Goal: Information Seeking & Learning: Learn about a topic

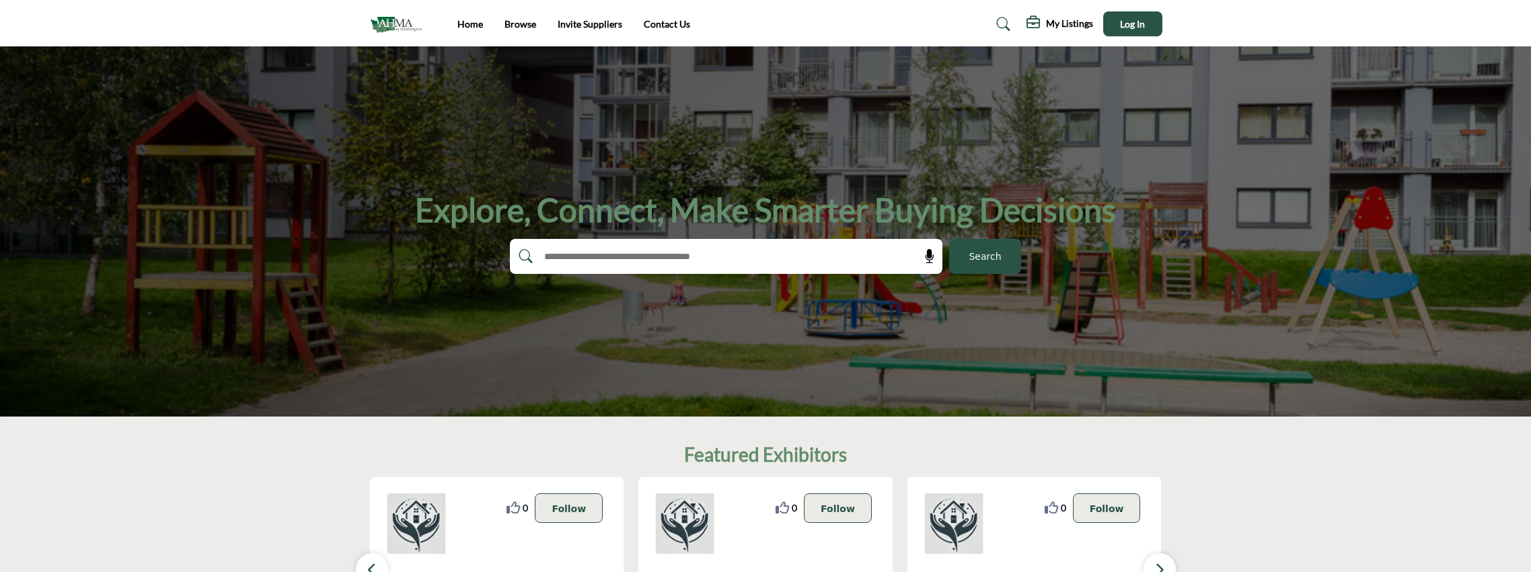
click at [547, 254] on input "text" at bounding box center [697, 256] width 321 height 20
type input "**********"
click at [980, 253] on span "Search" at bounding box center [985, 257] width 32 height 14
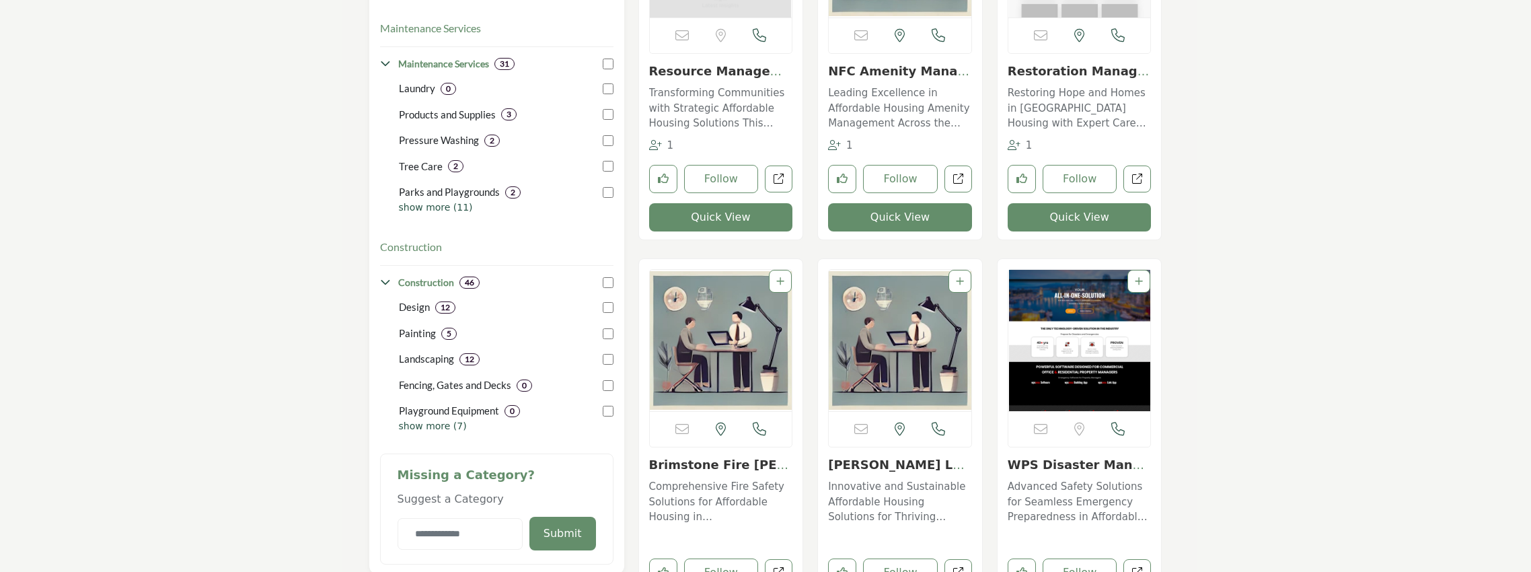
scroll to position [471, 0]
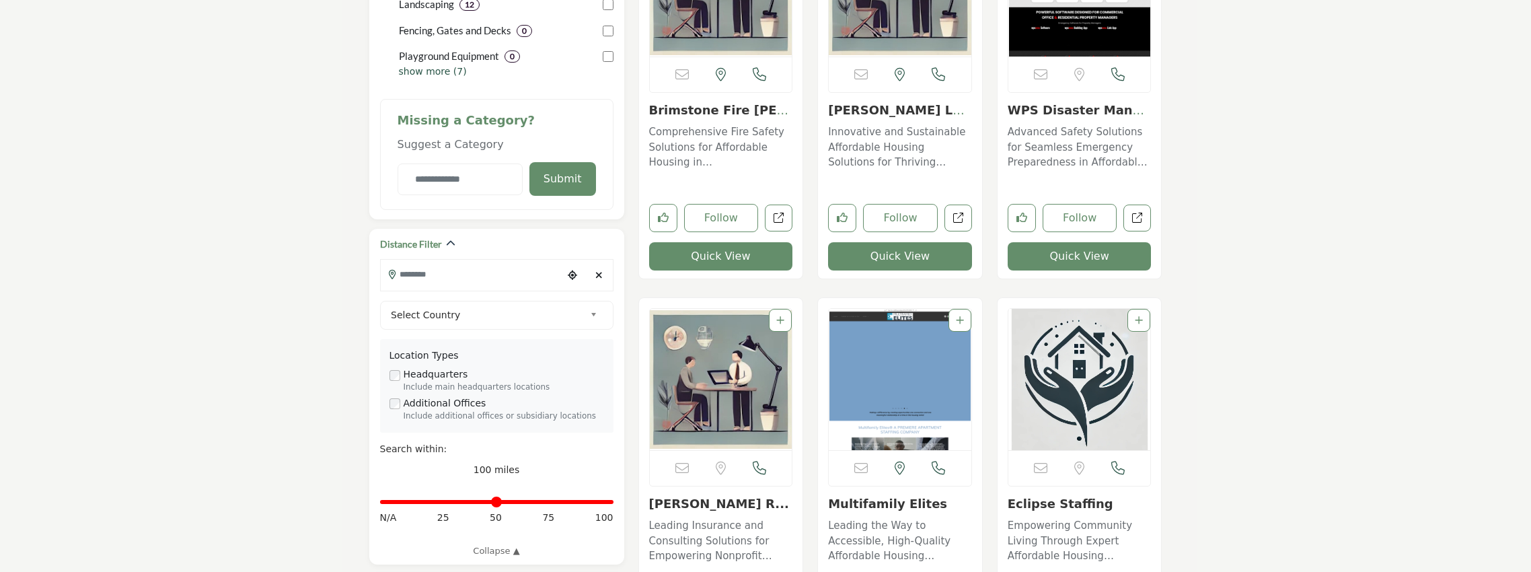
scroll to position [829, 0]
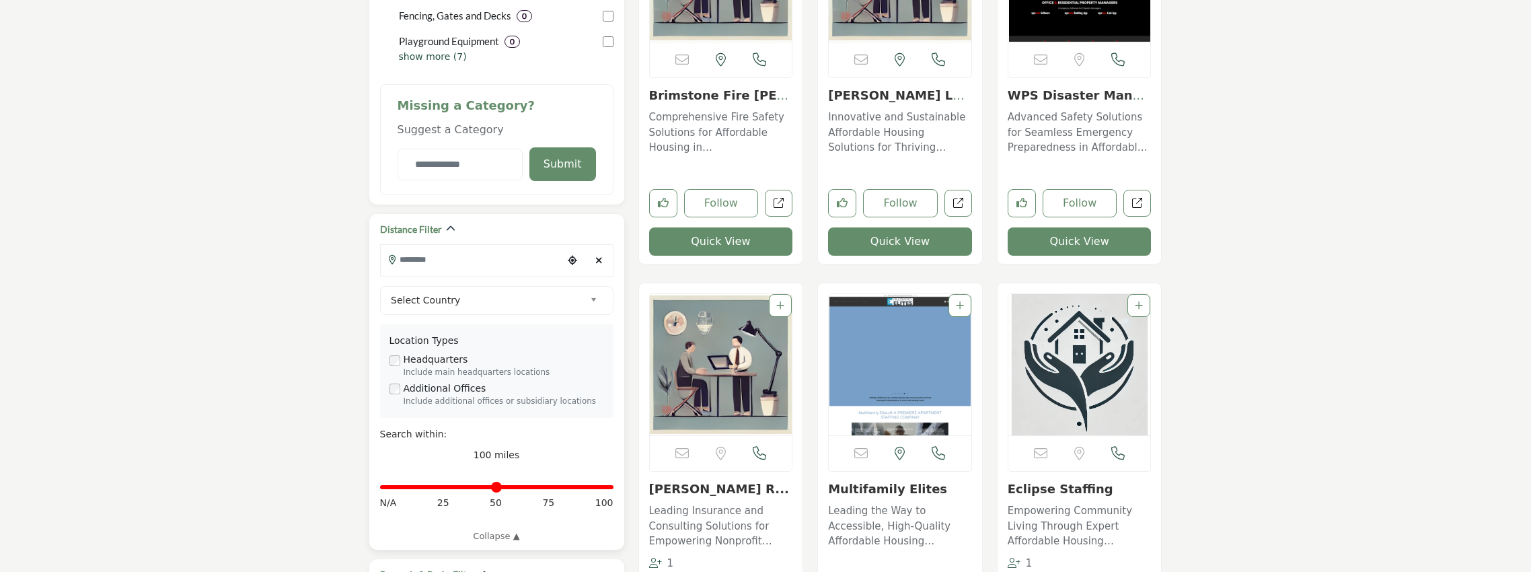
click at [592, 296] on b at bounding box center [596, 300] width 12 height 17
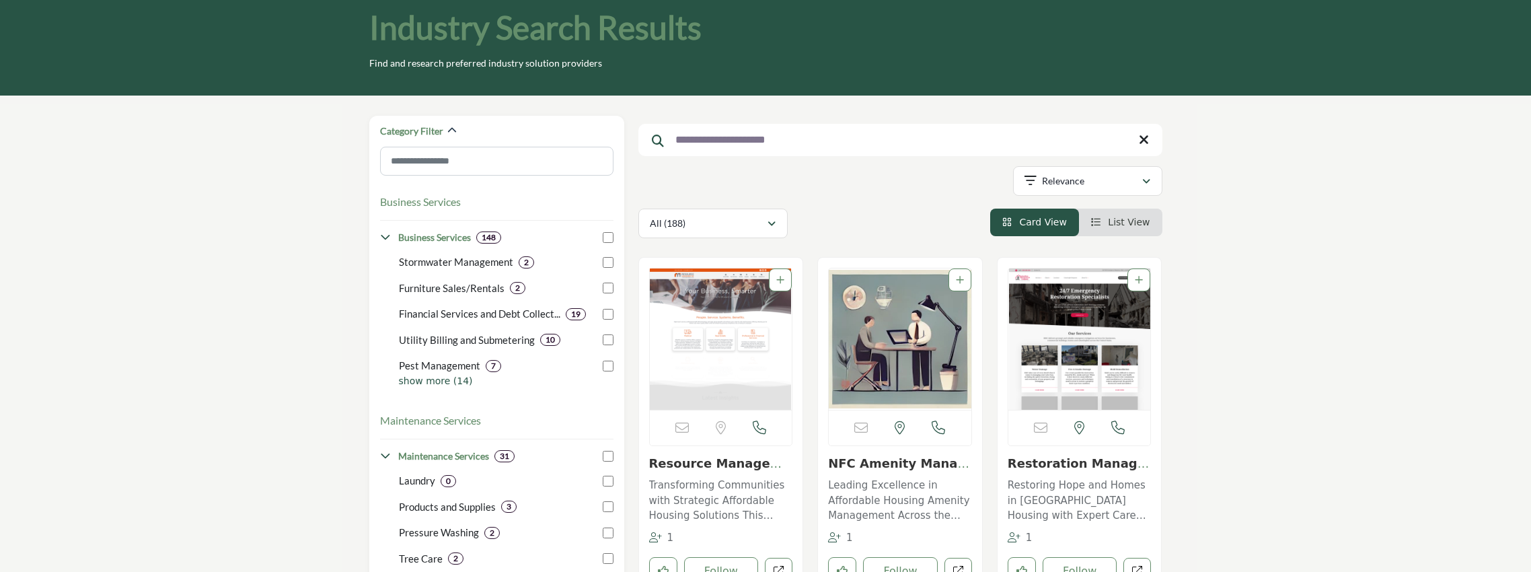
scroll to position [67, 0]
click at [435, 379] on p "show more (14)" at bounding box center [506, 382] width 215 height 14
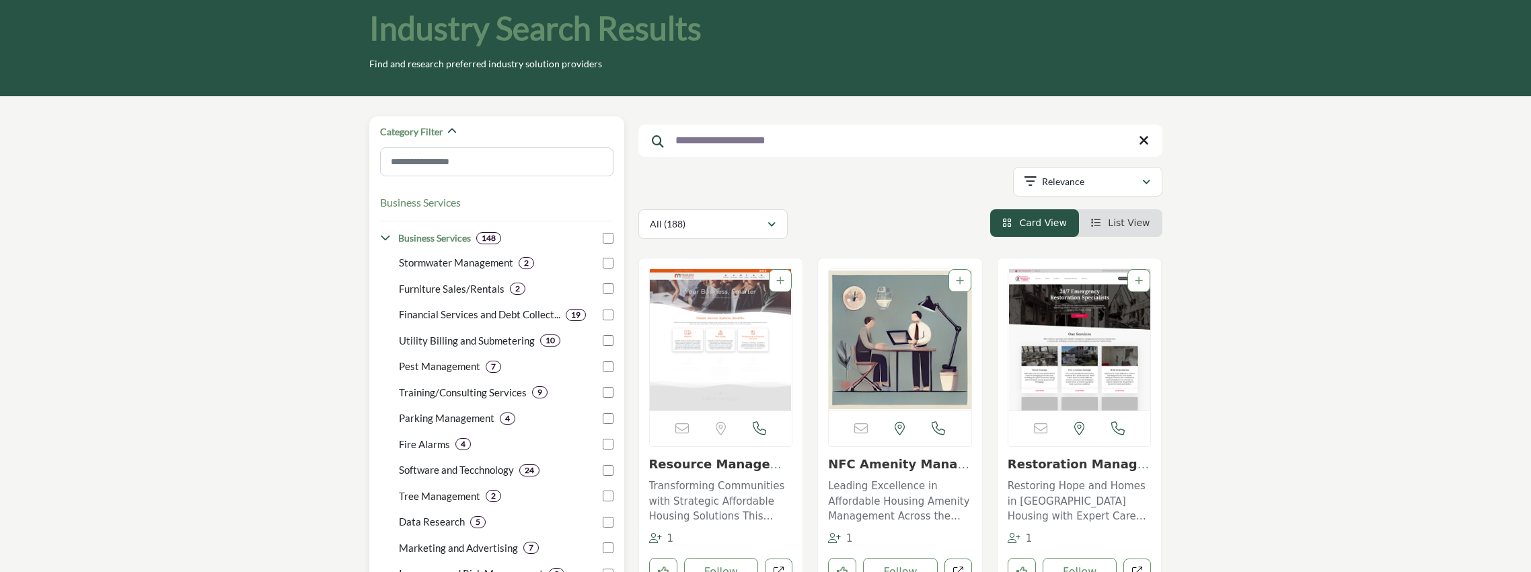
click at [470, 389] on p "Training/Consulting Services" at bounding box center [463, 392] width 128 height 15
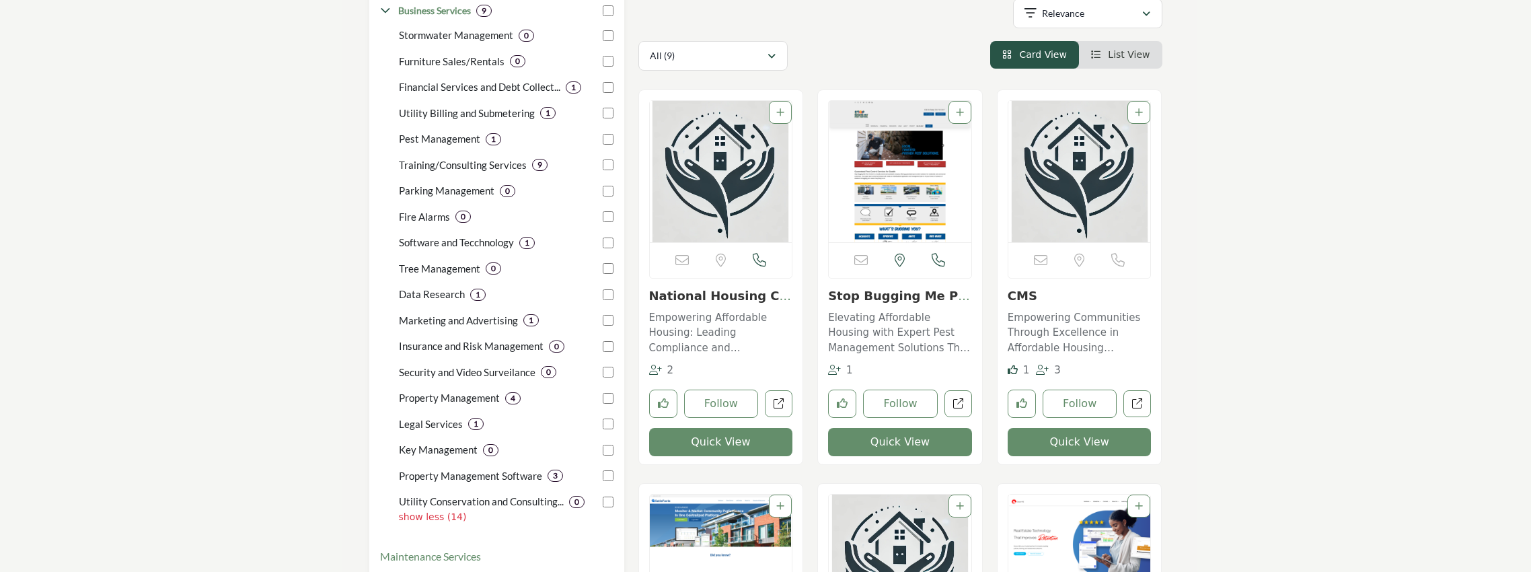
scroll to position [291, 0]
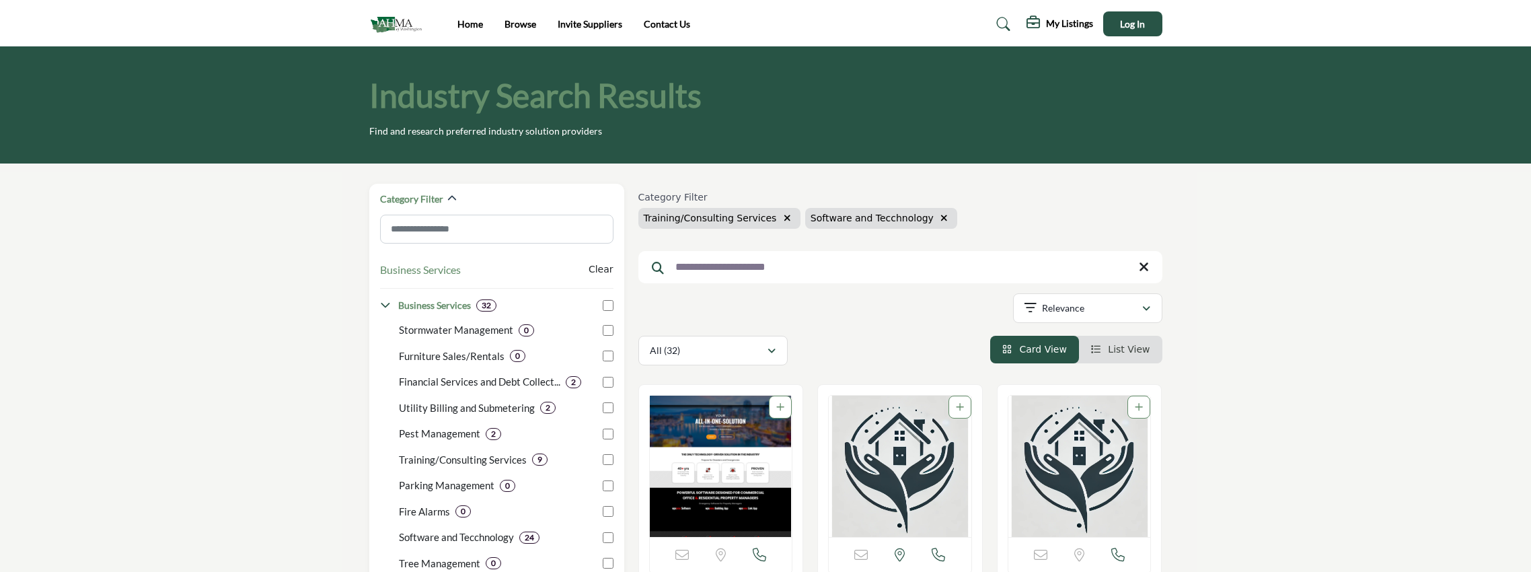
click at [388, 20] on img at bounding box center [399, 24] width 60 height 22
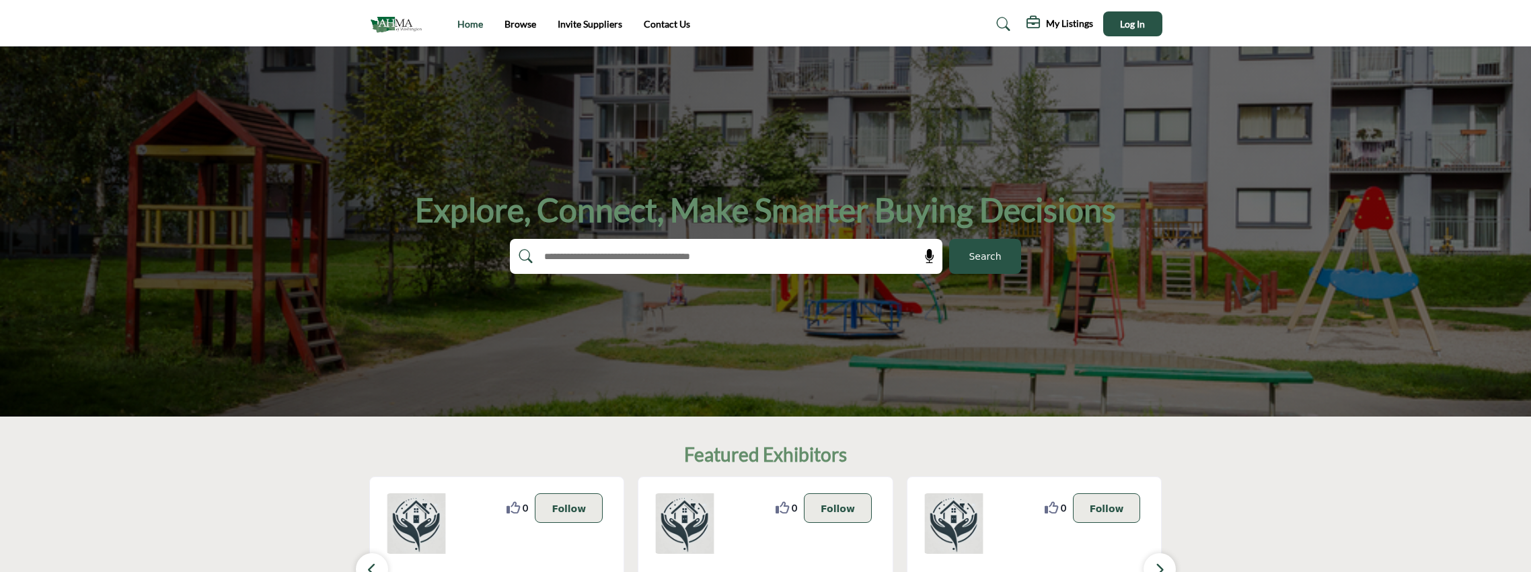
click at [480, 24] on link "Home" at bounding box center [470, 23] width 26 height 11
click at [395, 23] on img at bounding box center [399, 24] width 60 height 22
